Goal: Navigation & Orientation: Find specific page/section

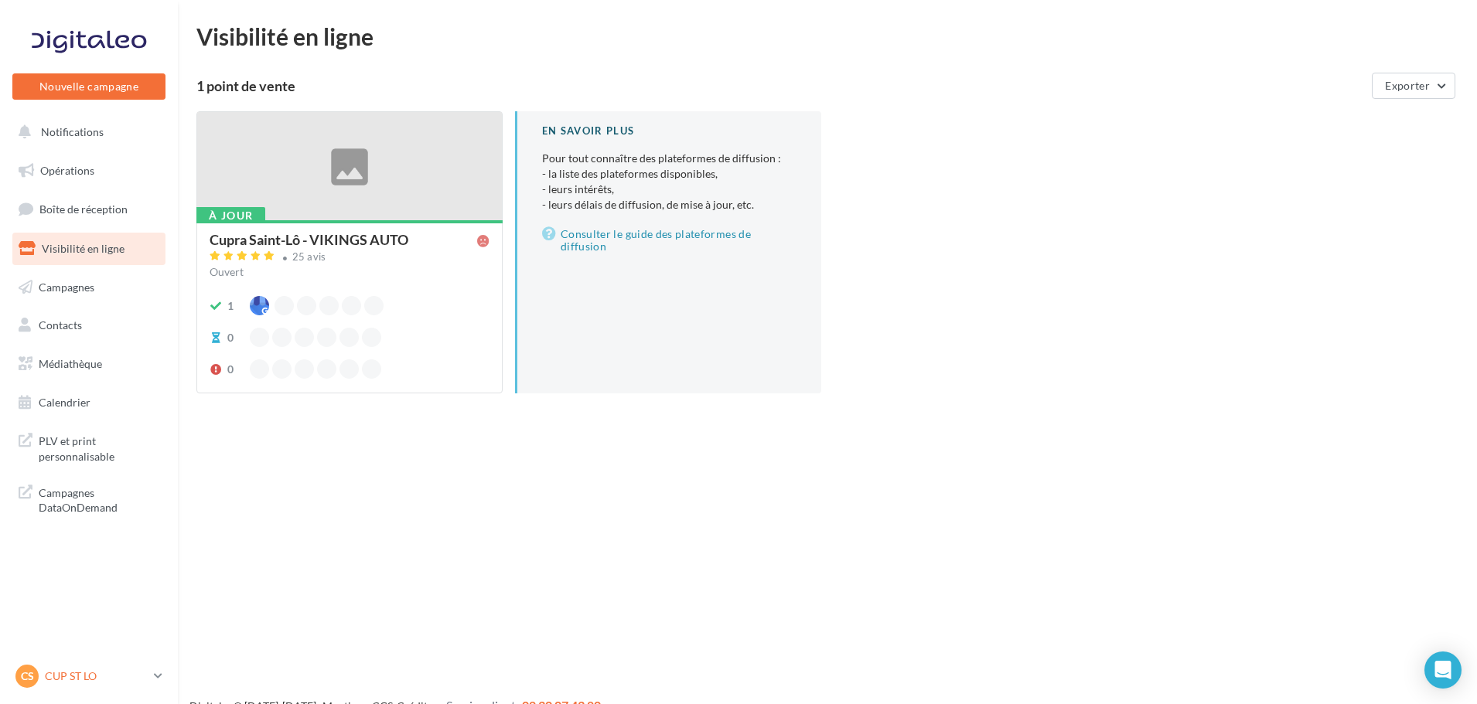
click at [94, 673] on p "CUP ST LO" at bounding box center [96, 676] width 103 height 15
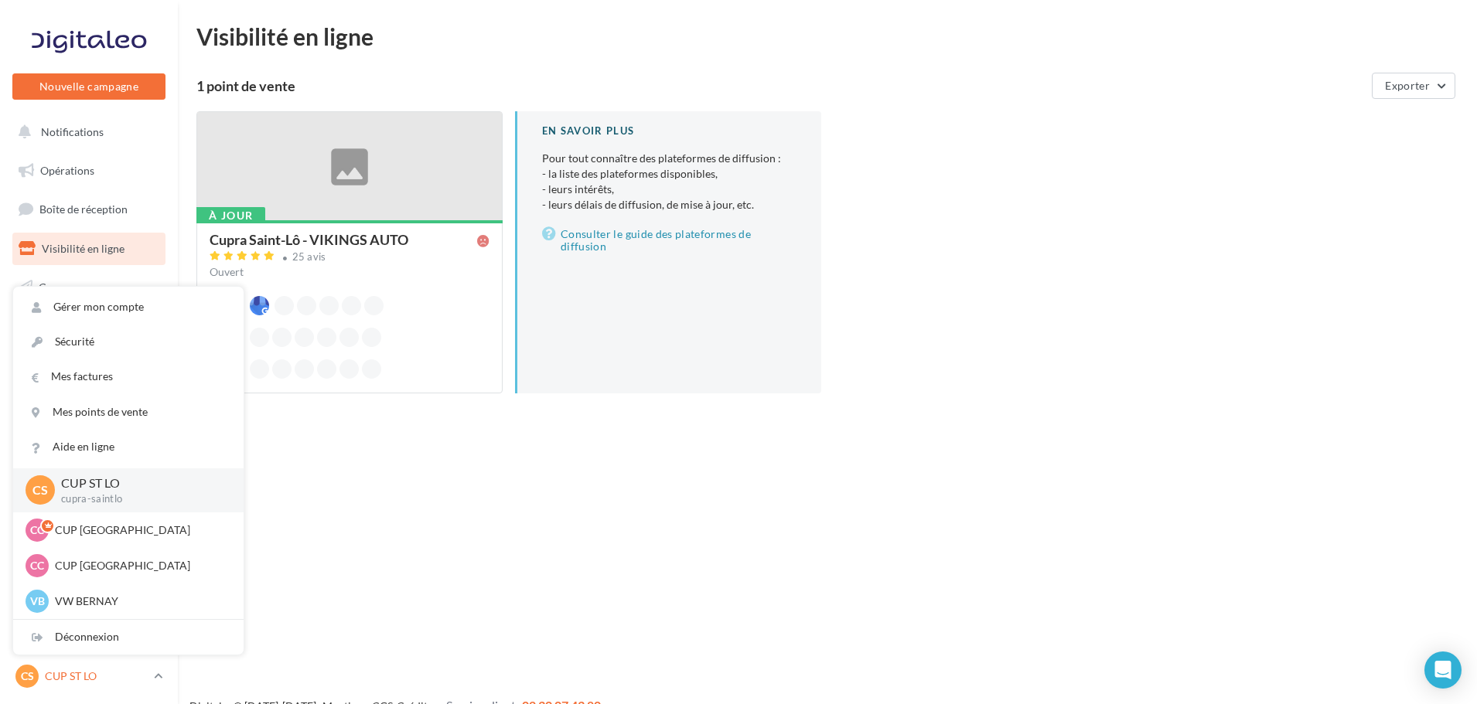
click at [94, 673] on p "CUP ST LO" at bounding box center [96, 676] width 103 height 15
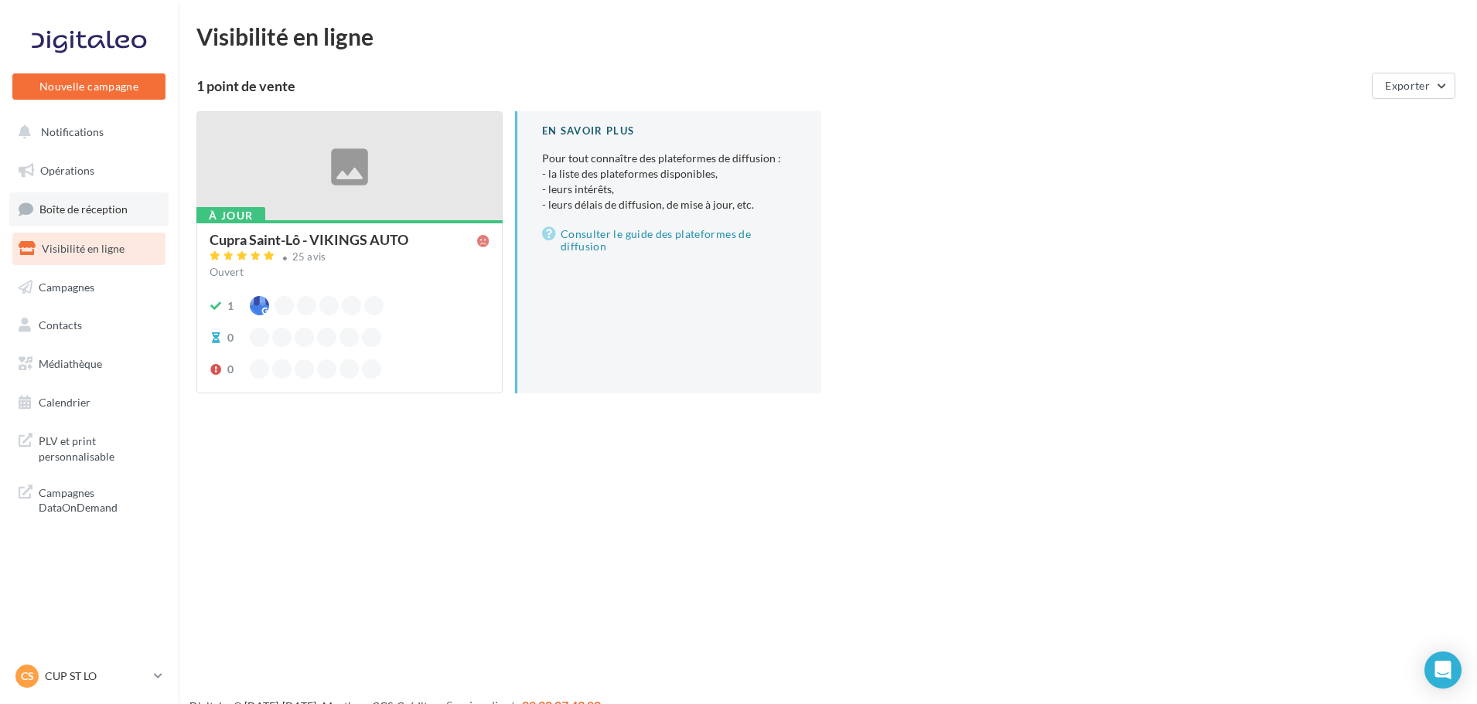
click at [84, 194] on link "Boîte de réception" at bounding box center [88, 209] width 159 height 33
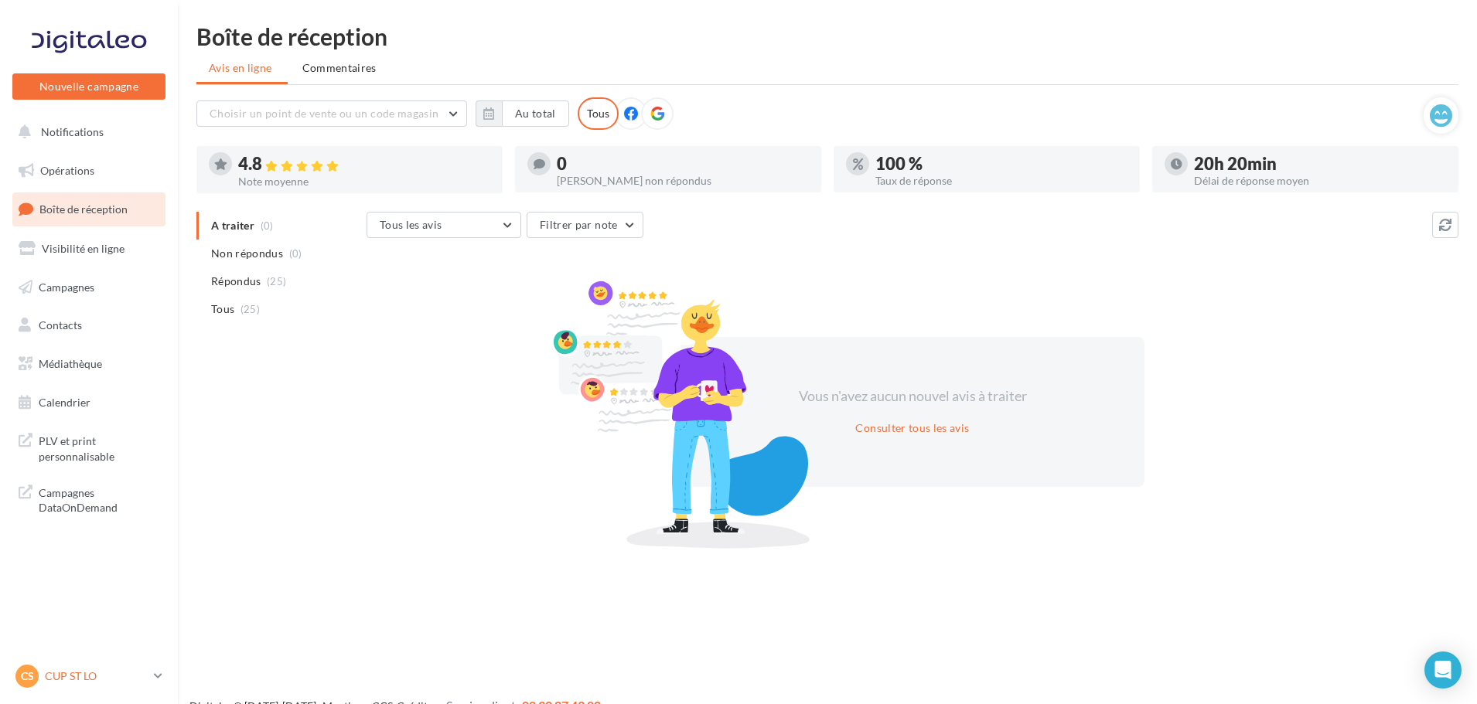
click at [75, 680] on p "CUP ST LO" at bounding box center [96, 676] width 103 height 15
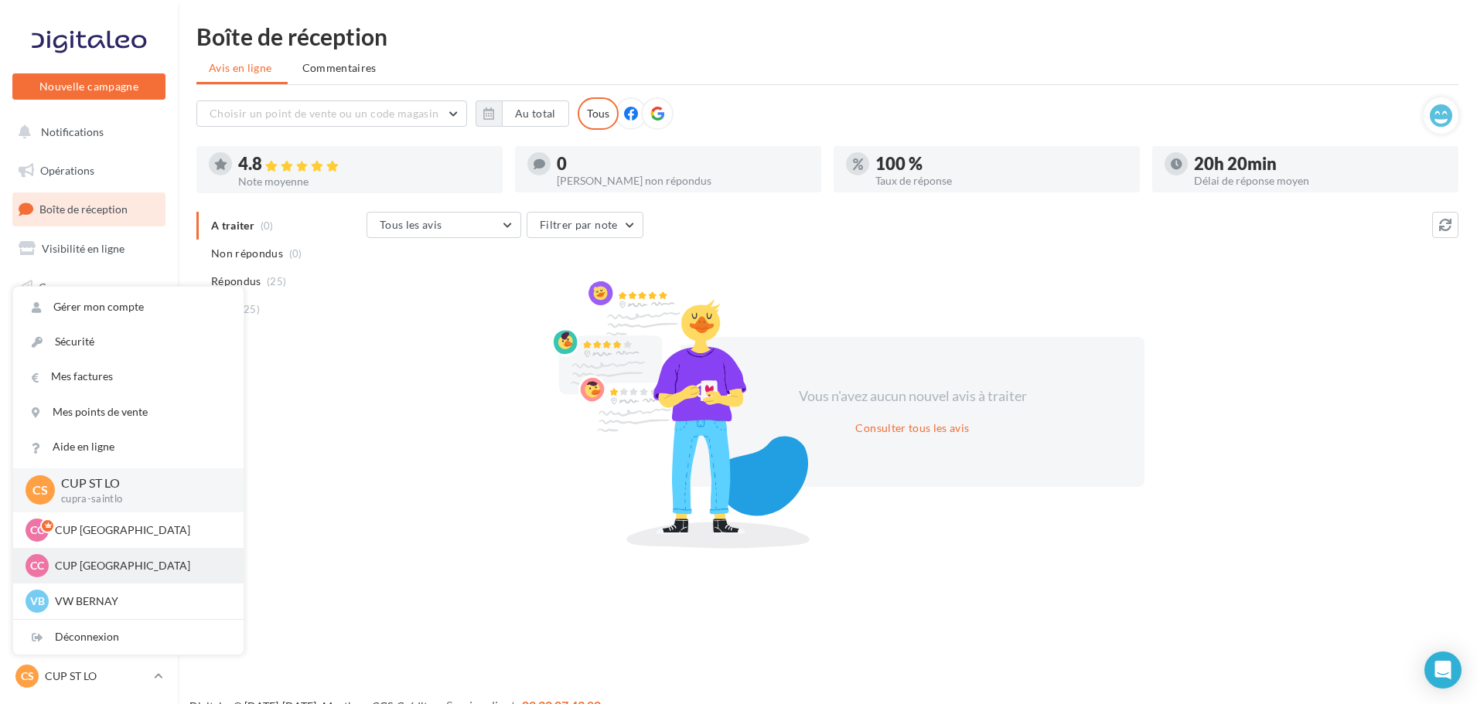
click at [96, 560] on p "CUP [GEOGRAPHIC_DATA]" at bounding box center [140, 565] width 170 height 15
